Goal: Task Accomplishment & Management: Use online tool/utility

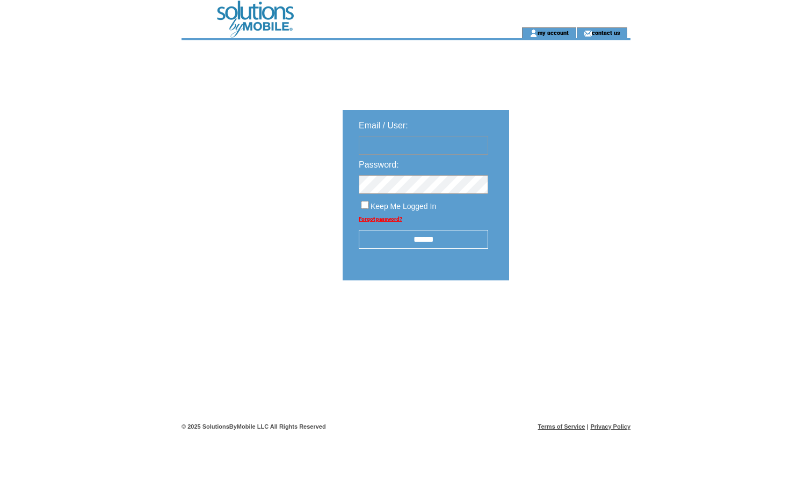
type input "**********"
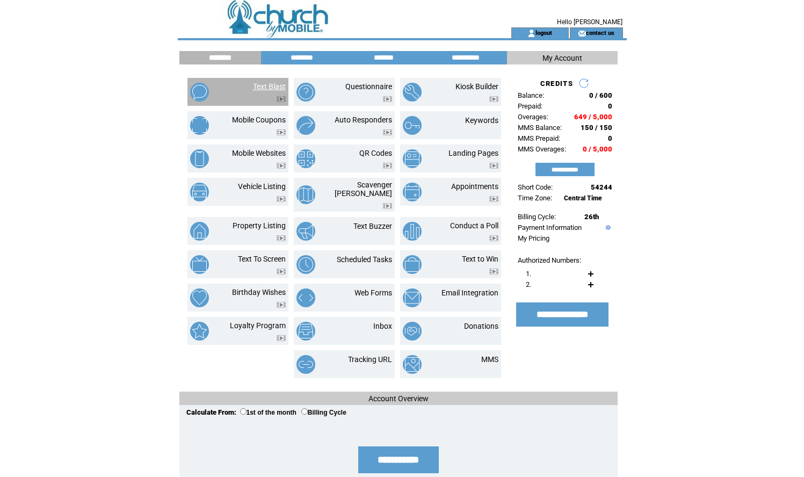
click at [273, 84] on link "Text Blast" at bounding box center [269, 86] width 33 height 9
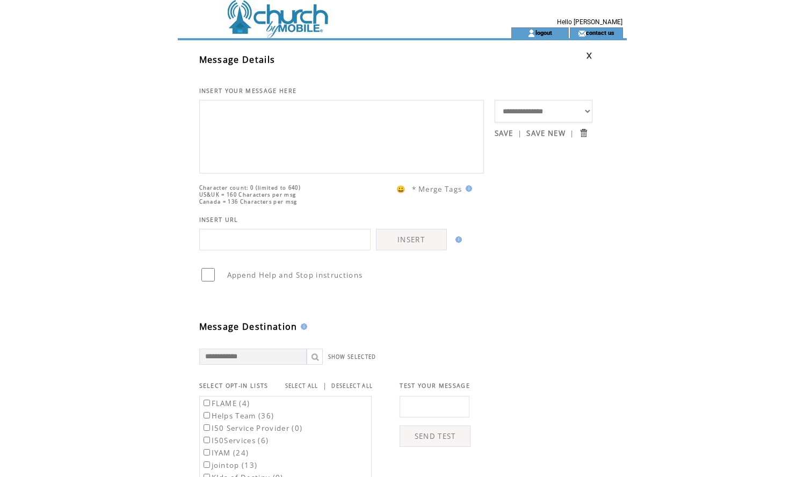
click at [258, 106] on textarea at bounding box center [341, 135] width 273 height 64
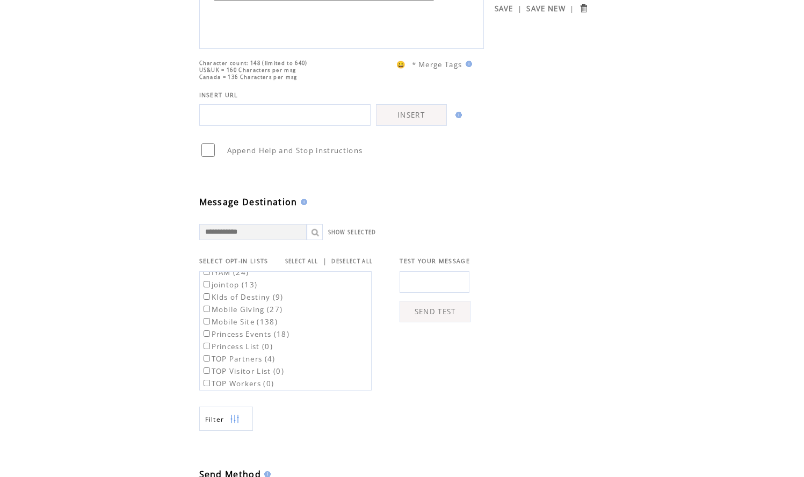
scroll to position [56, 0]
type textarea "**********"
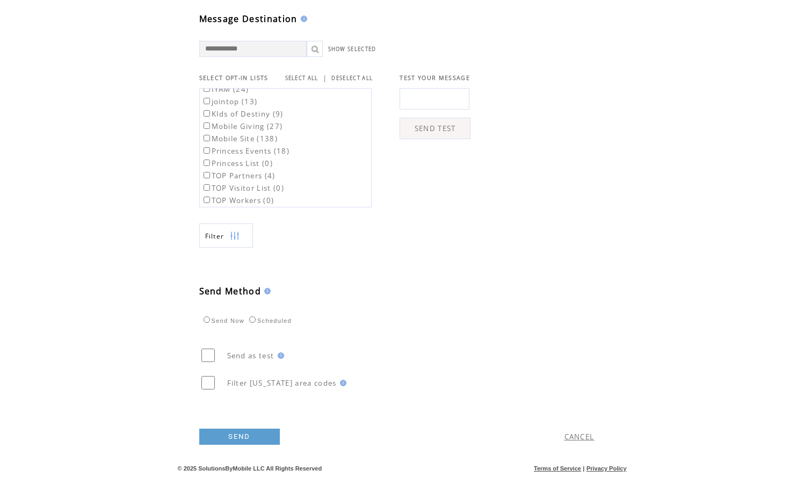
scroll to position [330, 0]
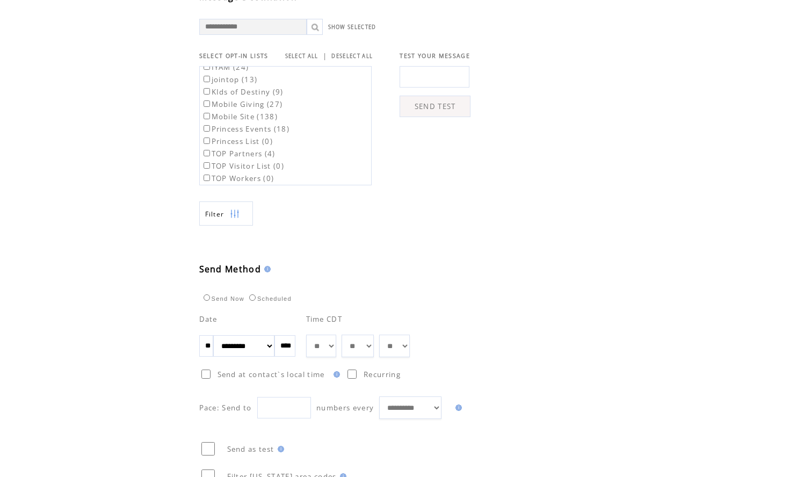
select select "*"
select select "**"
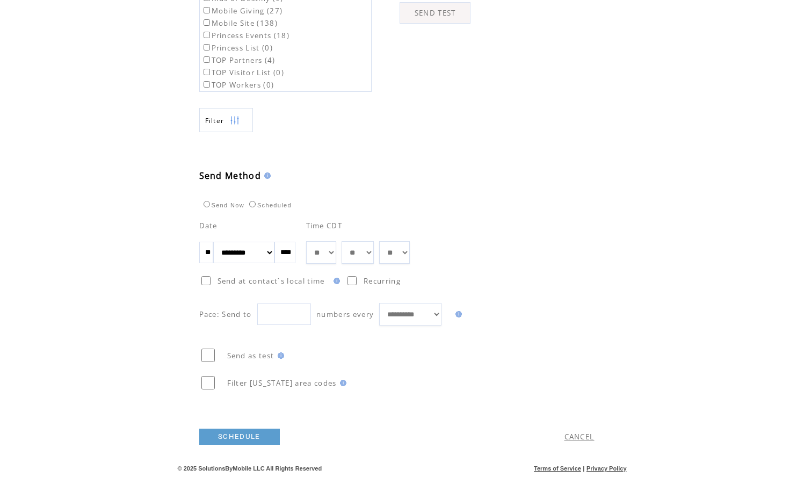
scroll to position [445, 0]
click at [244, 434] on link "SCHEDULE" at bounding box center [239, 436] width 81 height 16
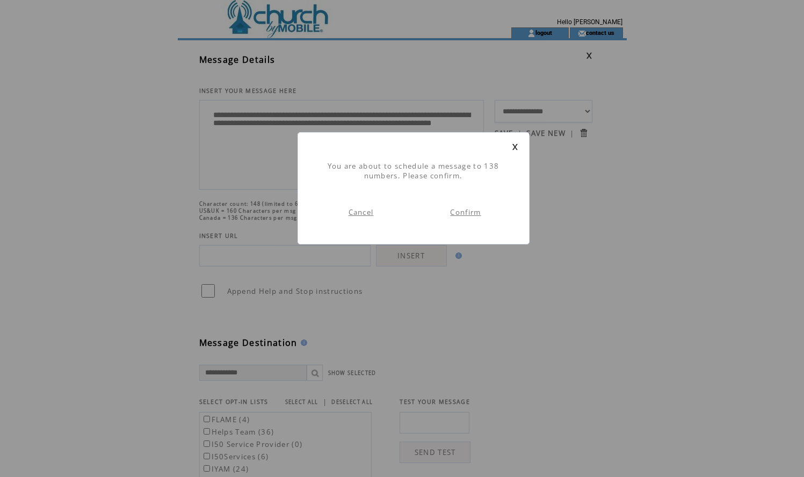
scroll to position [1, 0]
click at [471, 210] on link "Confirm" at bounding box center [465, 212] width 31 height 10
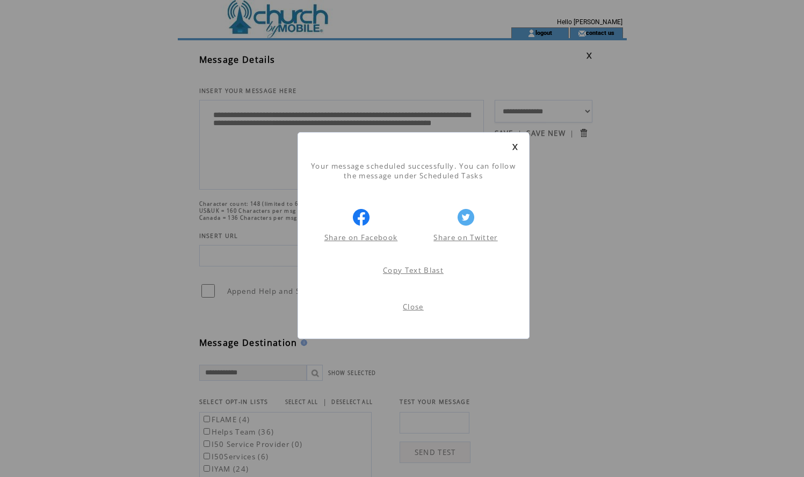
scroll to position [1, 0]
click at [412, 306] on link "Close" at bounding box center [413, 307] width 21 height 10
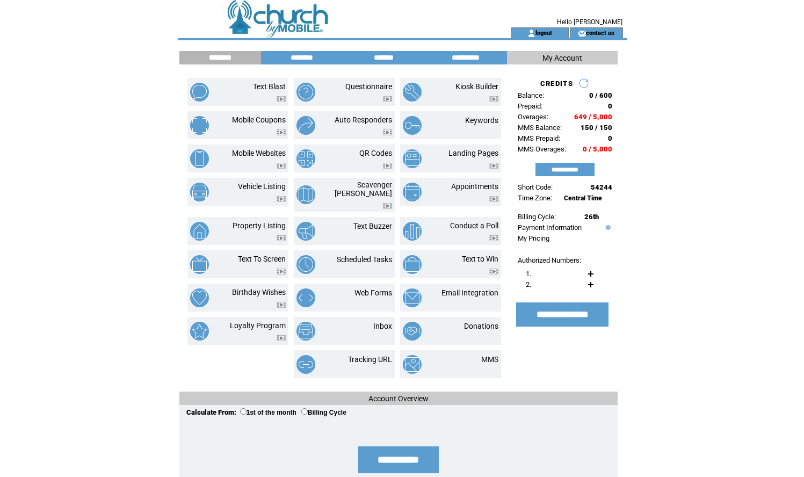
click at [548, 28] on td "logout" at bounding box center [539, 32] width 57 height 11
click at [547, 30] on td "logout" at bounding box center [539, 32] width 57 height 11
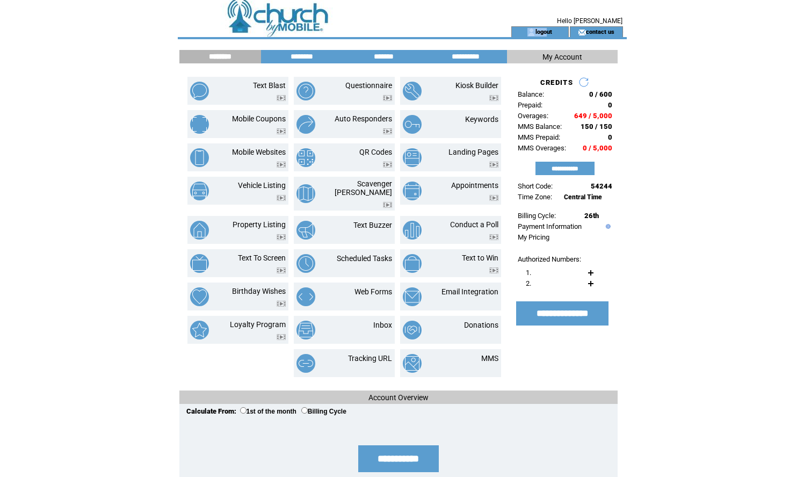
scroll to position [3, 0]
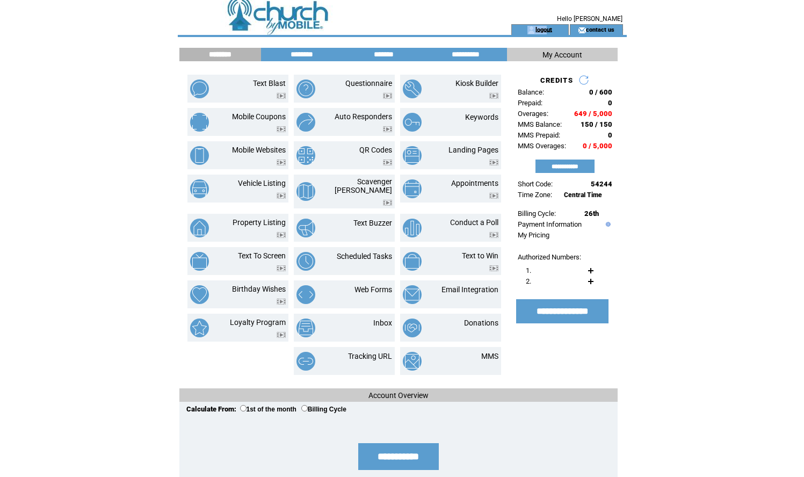
click at [550, 30] on link "logout" at bounding box center [543, 29] width 17 height 7
